Goal: Check status: Check status

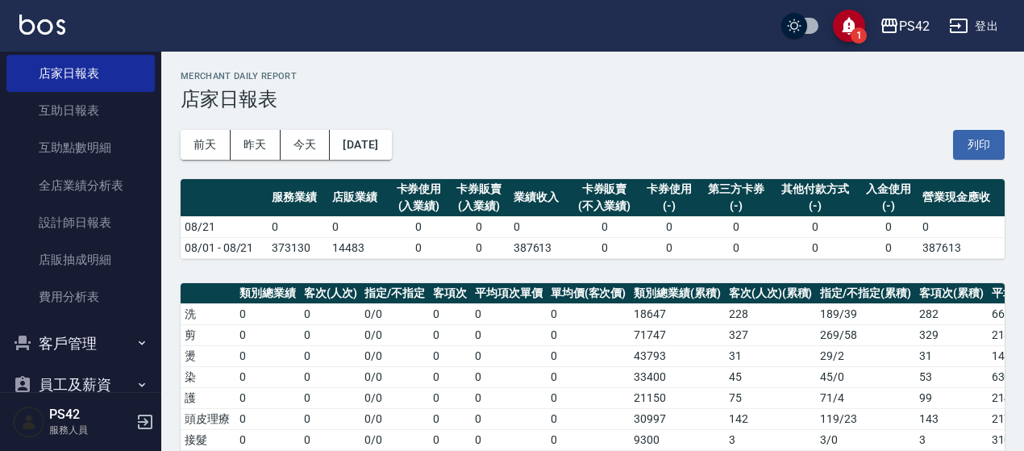
scroll to position [484, 0]
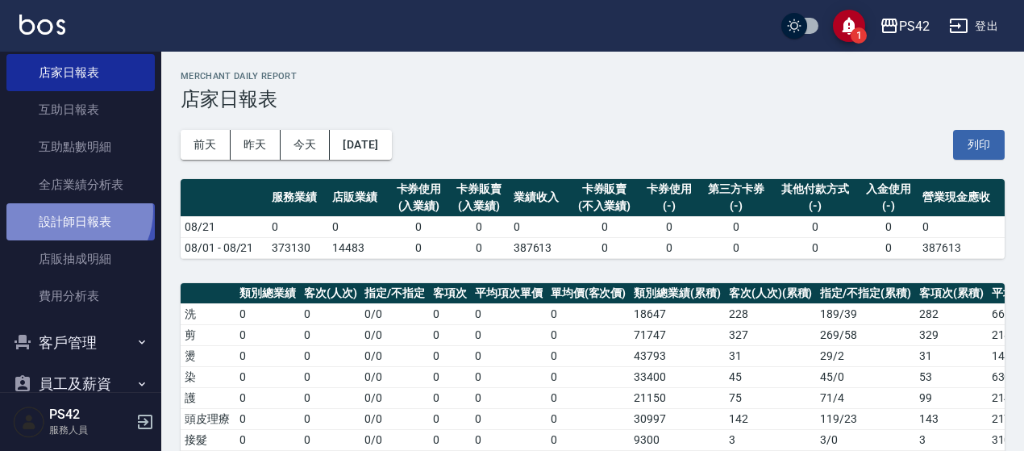
click at [76, 211] on link "設計師日報表" at bounding box center [80, 221] width 148 height 37
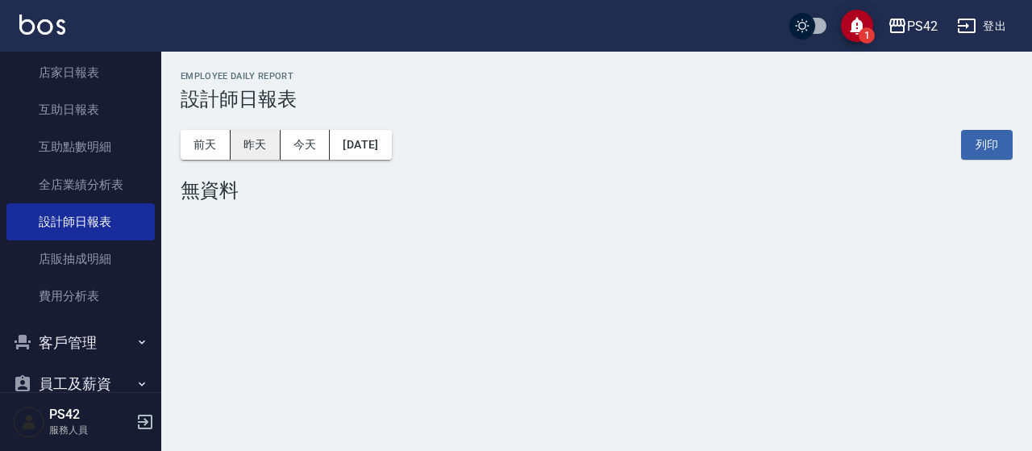
click at [260, 144] on button "昨天" at bounding box center [256, 145] width 50 height 30
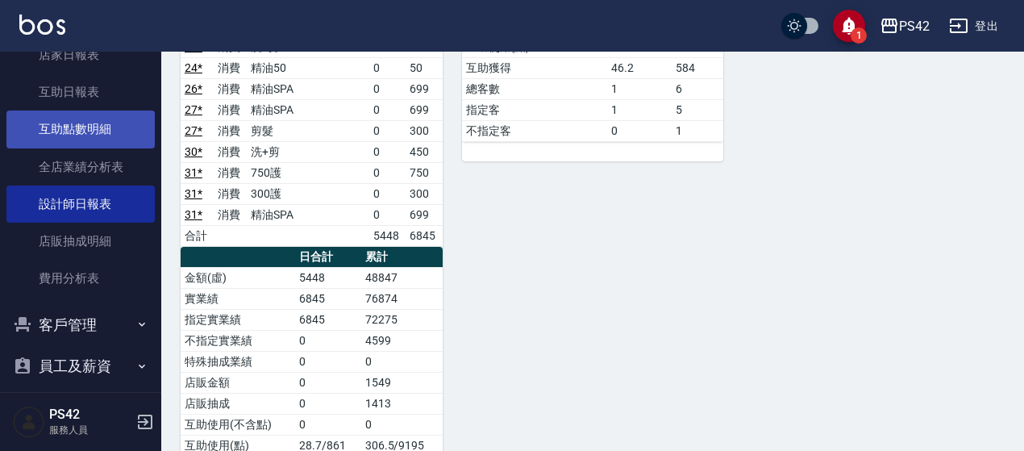
scroll to position [476, 0]
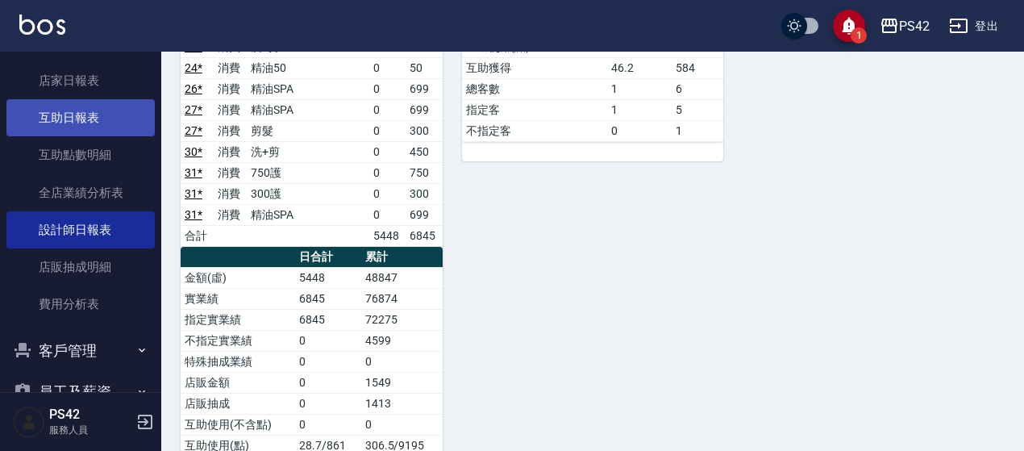
click at [69, 119] on link "互助日報表" at bounding box center [80, 117] width 148 height 37
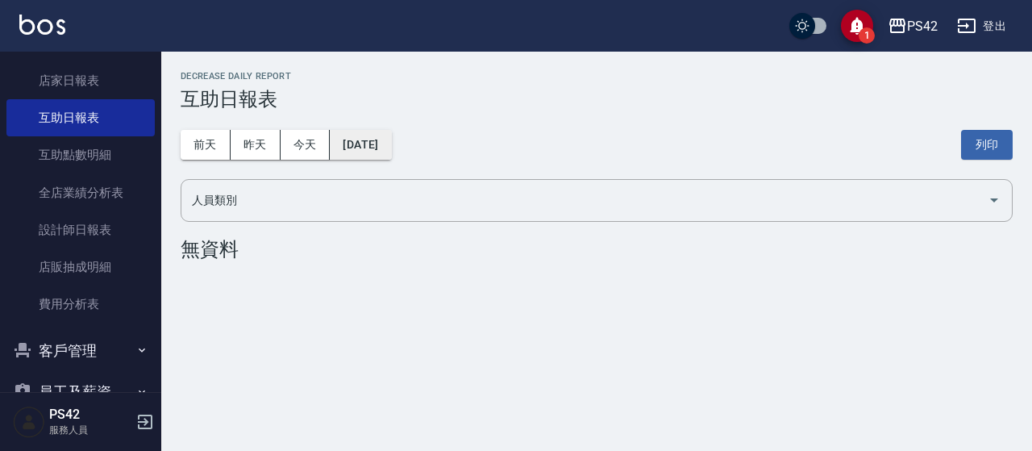
click at [363, 143] on button "[DATE]" at bounding box center [360, 145] width 61 height 30
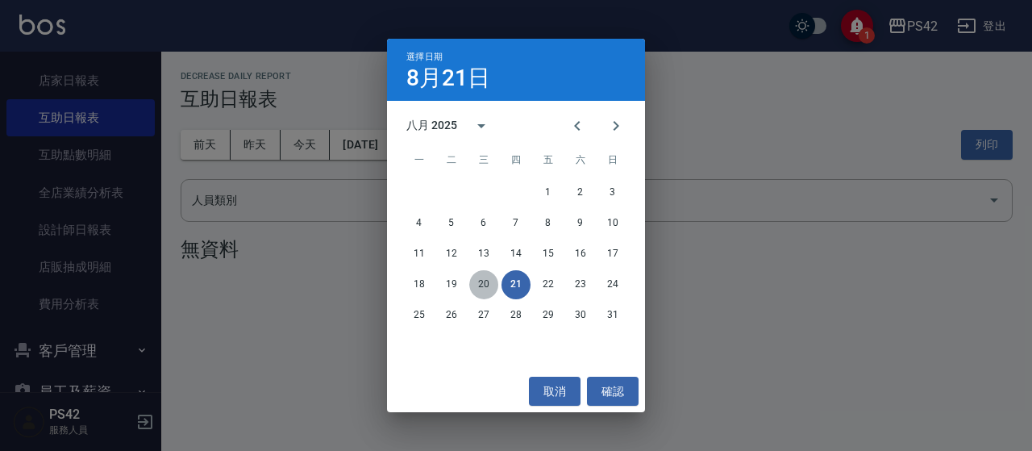
click at [471, 280] on button "20" at bounding box center [483, 284] width 29 height 29
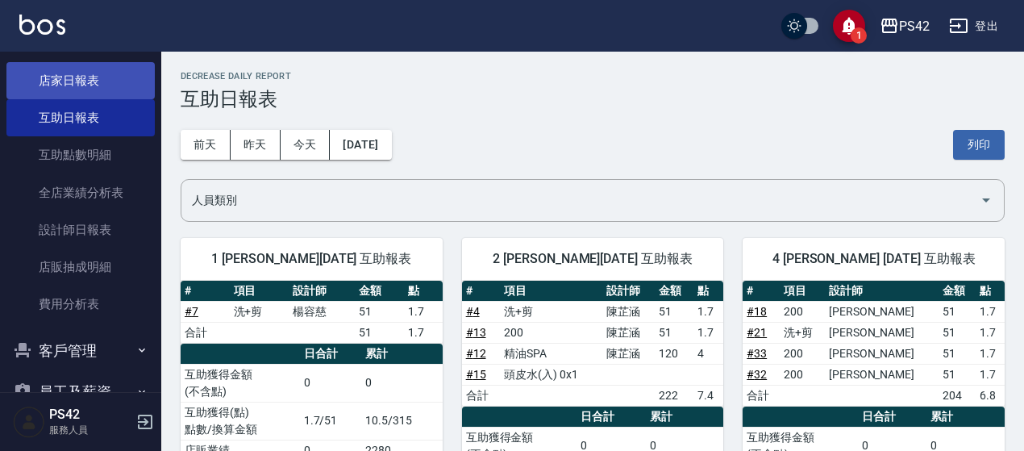
drag, startPoint x: 58, startPoint y: 73, endPoint x: 47, endPoint y: 73, distance: 11.3
click at [58, 73] on link "店家日報表" at bounding box center [80, 80] width 148 height 37
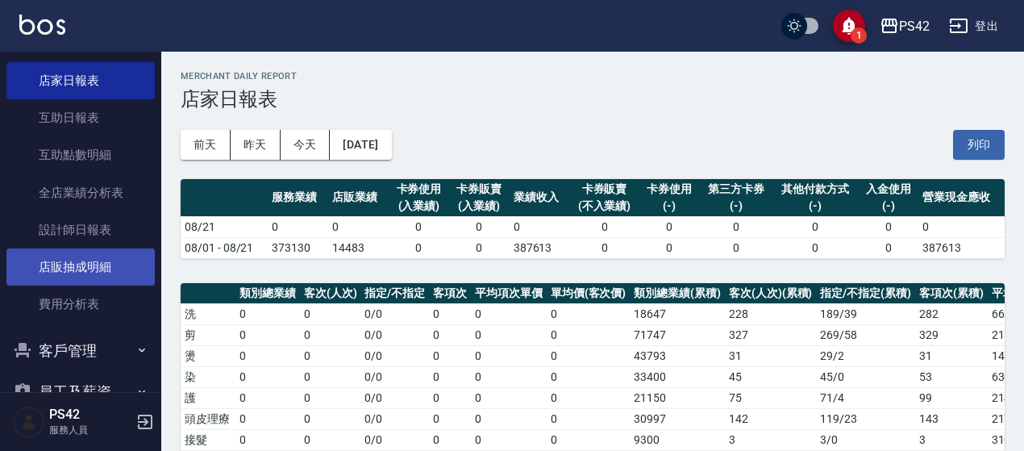
scroll to position [556, 0]
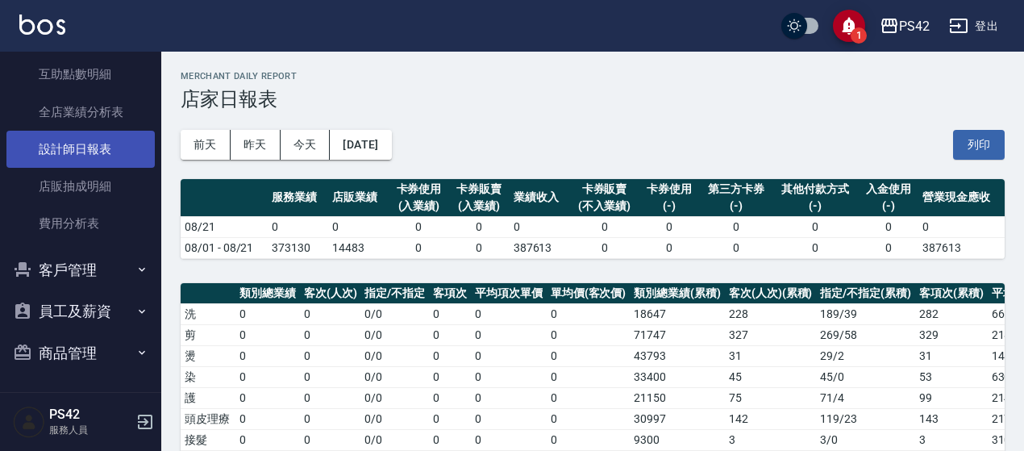
click at [68, 154] on link "設計師日報表" at bounding box center [80, 149] width 148 height 37
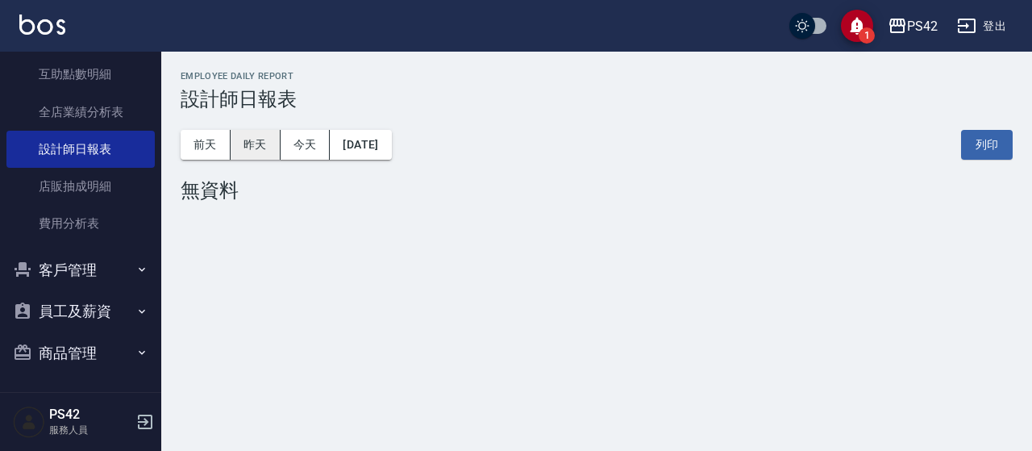
click at [261, 141] on button "昨天" at bounding box center [256, 145] width 50 height 30
